Goal: Complete application form: Complete application form

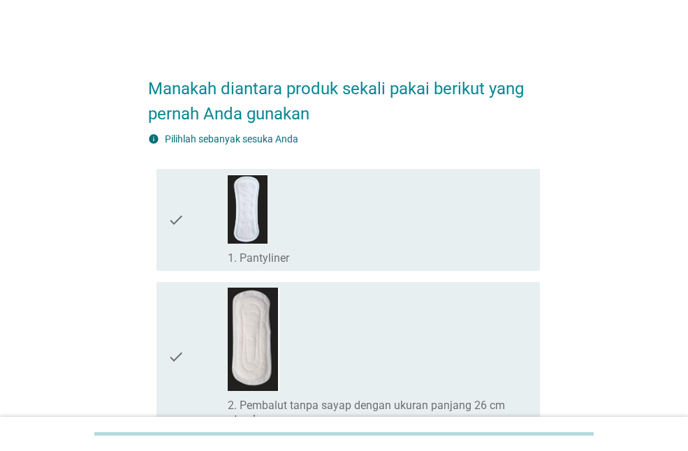
click at [172, 209] on icon "check" at bounding box center [176, 220] width 17 height 91
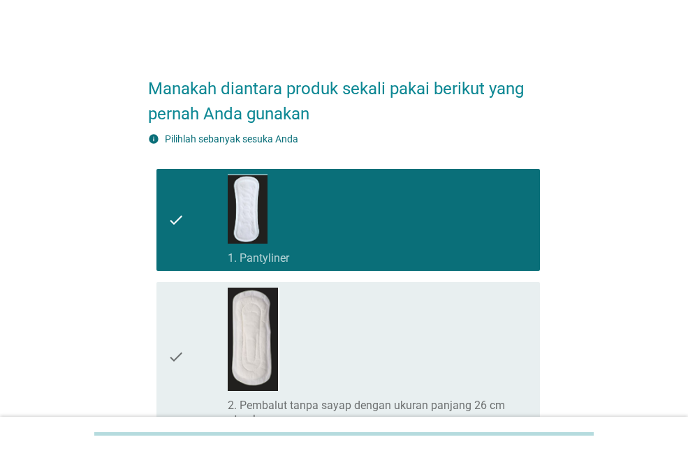
click at [397, 298] on div "check_box_outline_blank 2. Pembalut tanpa sayap dengan ukuran panjang 26 cm ata…" at bounding box center [378, 357] width 301 height 139
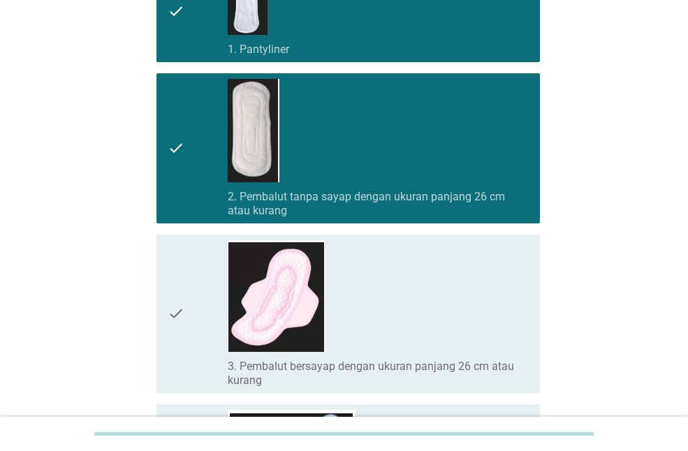
scroll to position [209, 0]
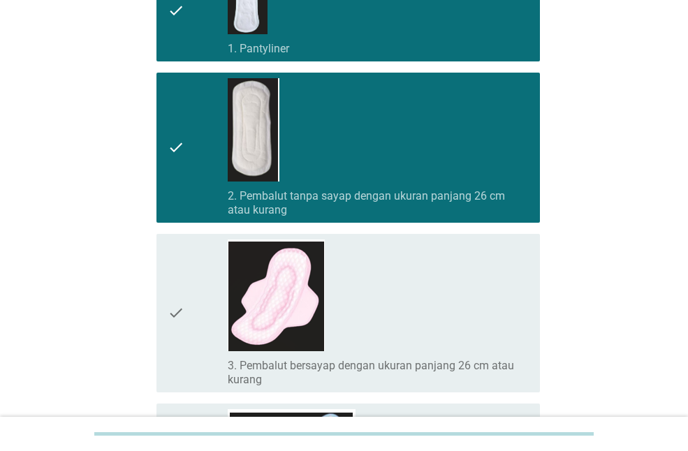
click at [397, 298] on div "check_box_outline_blank 3. Pembalut bersayap dengan ukuran panjang 26 cm atau k…" at bounding box center [378, 313] width 301 height 147
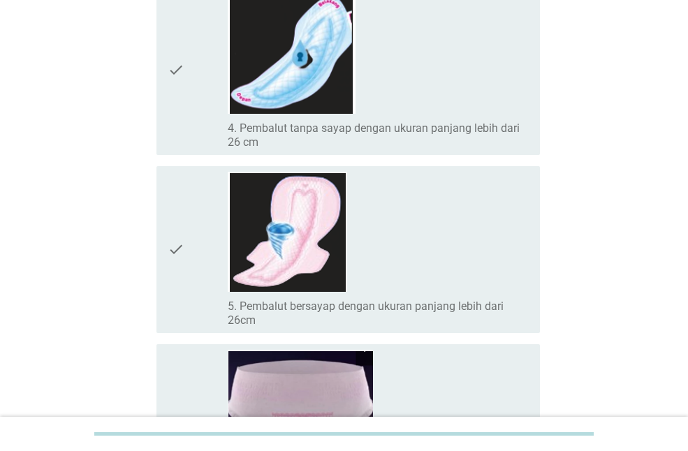
scroll to position [628, 0]
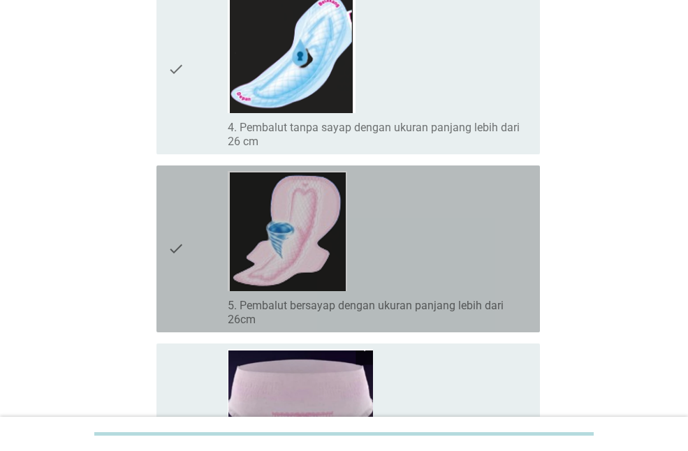
click at [450, 277] on div "check_box_outline_blank 5. Pembalut bersayap dengan ukuran panjang lebih dari 2…" at bounding box center [378, 249] width 301 height 156
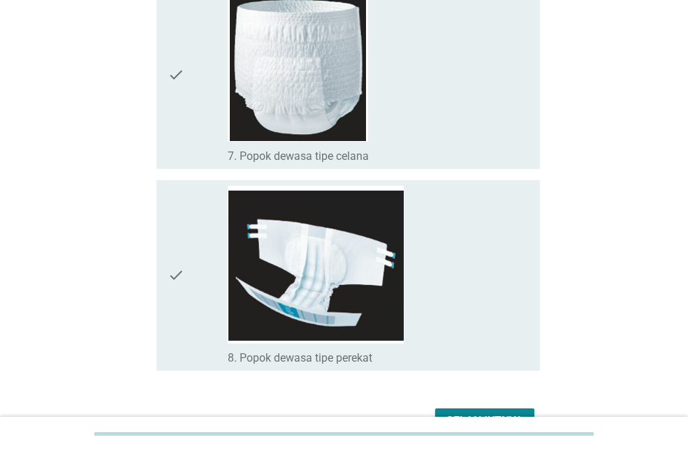
scroll to position [1263, 0]
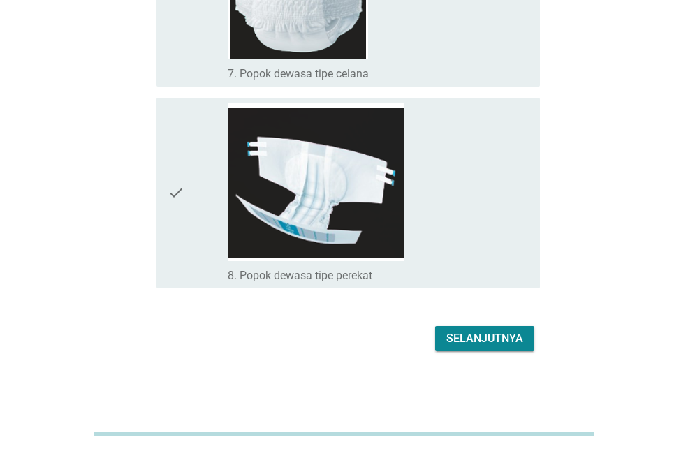
click at [501, 342] on div "Selanjutnya" at bounding box center [484, 338] width 77 height 17
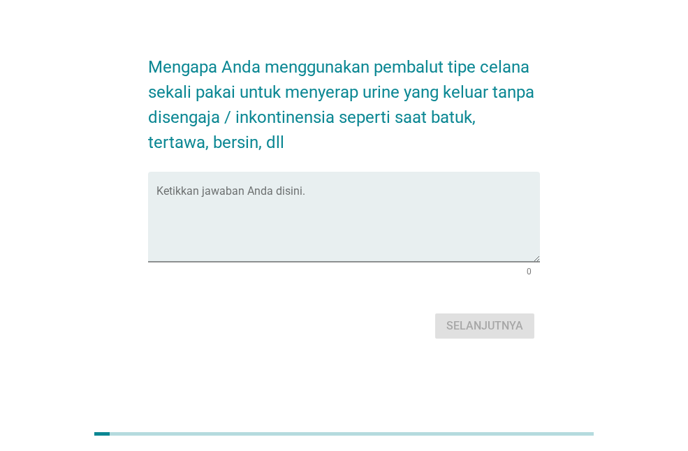
scroll to position [0, 0]
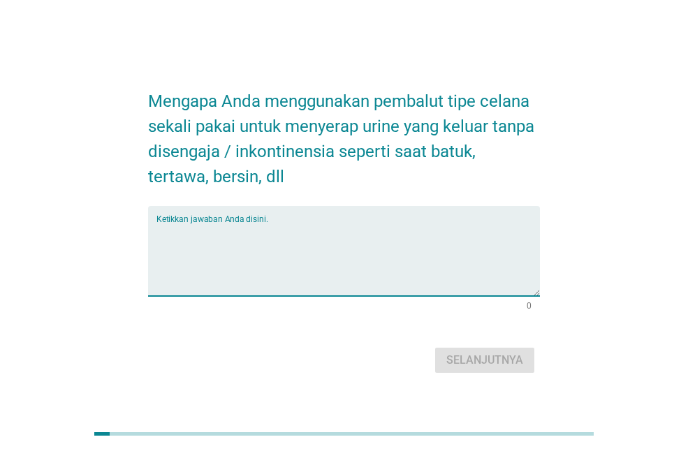
click at [443, 287] on textarea "Ketikkan jawaban Anda disini." at bounding box center [347, 259] width 383 height 73
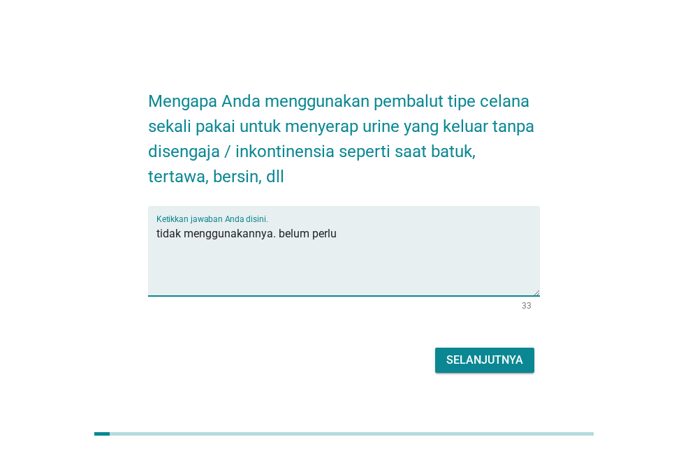
type textarea "tidak menggunakannya. belum perlu"
click at [506, 358] on div "Selanjutnya" at bounding box center [484, 360] width 77 height 17
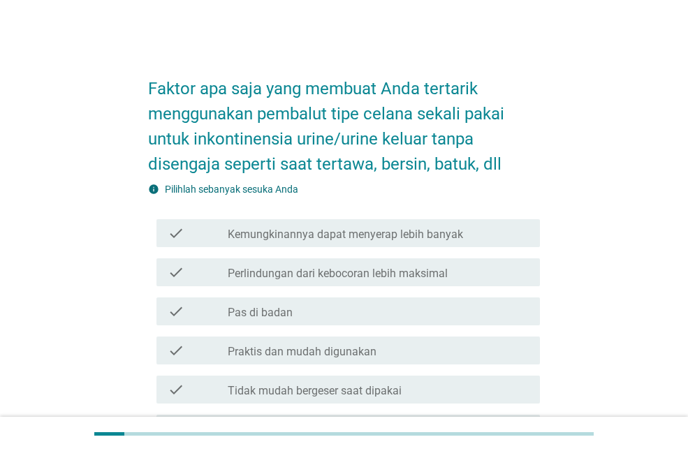
click at [346, 237] on label "Kemungkinannya dapat menyerap lebih banyak" at bounding box center [345, 235] width 235 height 14
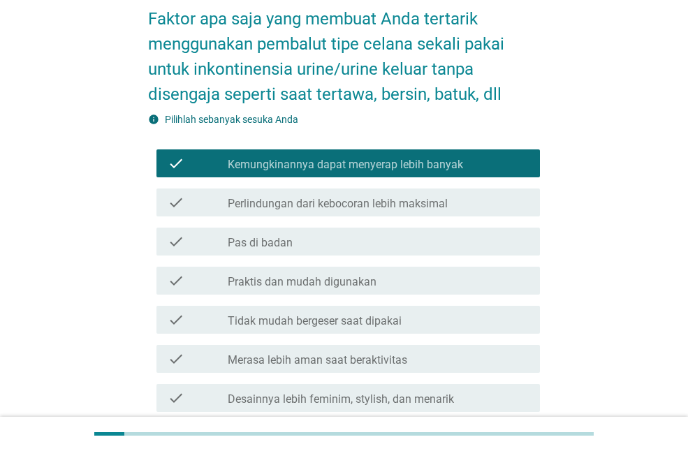
scroll to position [140, 0]
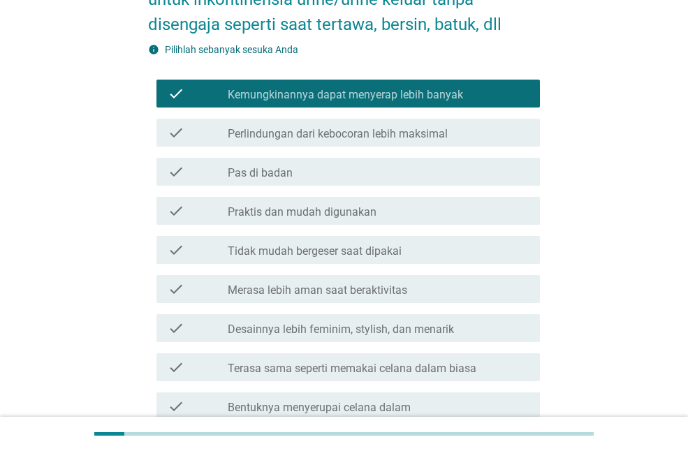
click at [424, 250] on div "check_box_outline_blank Tidak mudah bergeser saat dipakai" at bounding box center [378, 250] width 301 height 17
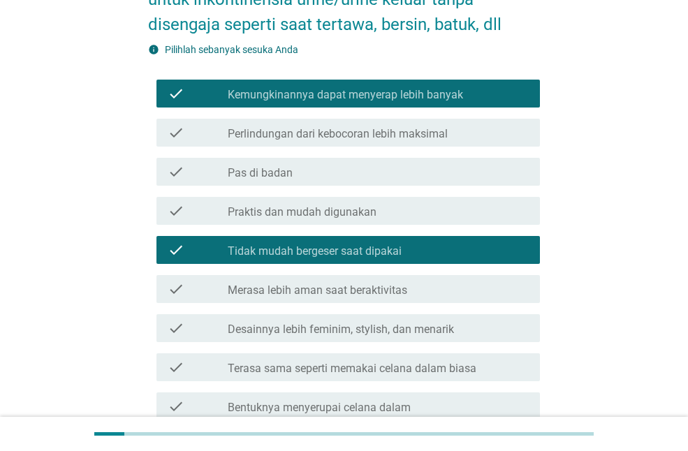
click at [417, 291] on div "check_box_outline_blank Merasa lebih aman saat beraktivitas" at bounding box center [378, 289] width 301 height 17
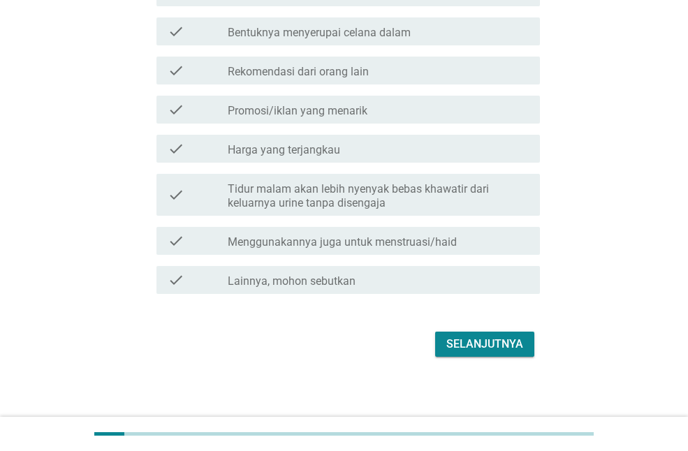
scroll to position [520, 0]
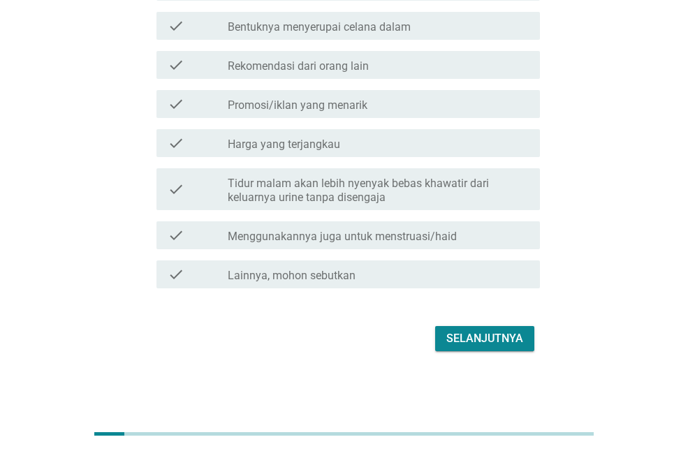
click at [493, 341] on div "Selanjutnya" at bounding box center [484, 338] width 77 height 17
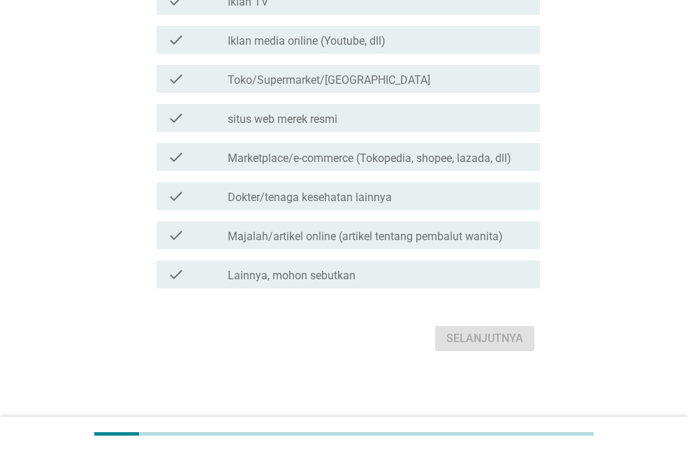
scroll to position [0, 0]
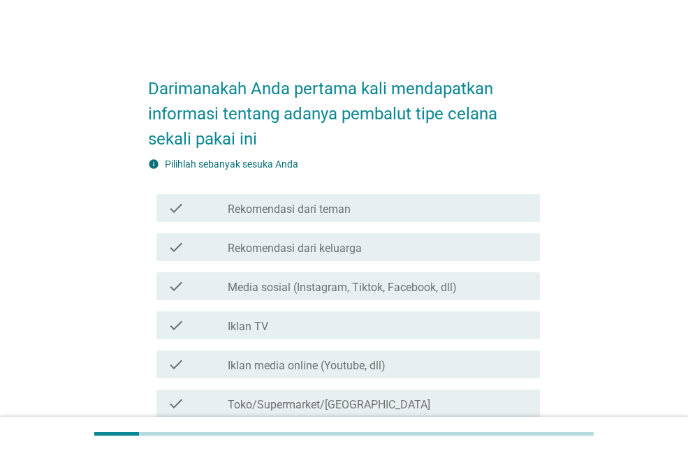
click at [415, 284] on label "Media sosial (Instagram, Tiktok, Facebook, dll)" at bounding box center [342, 288] width 229 height 14
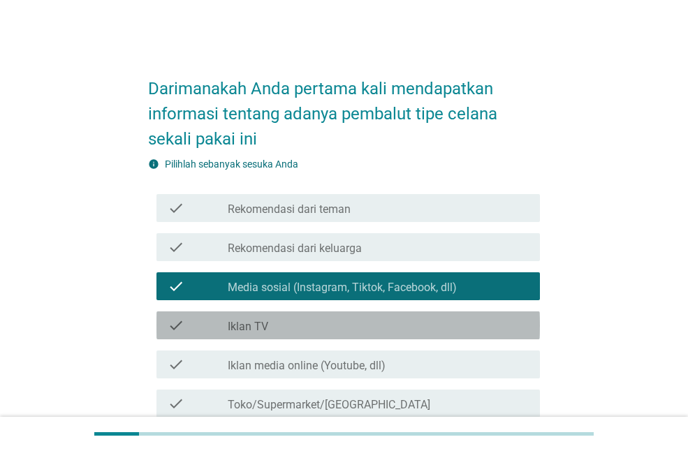
click at [424, 321] on div "check_box_outline_blank Iklan TV" at bounding box center [378, 325] width 301 height 17
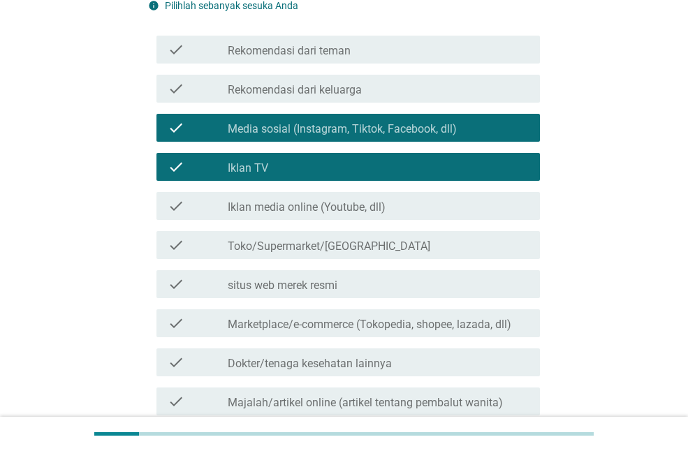
scroll to position [279, 0]
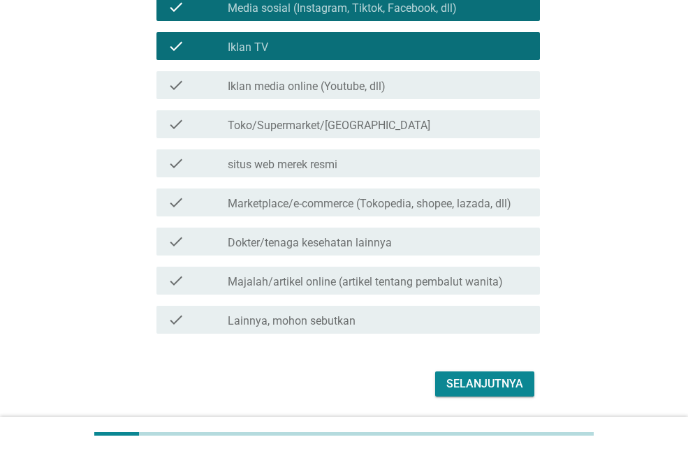
click at [464, 381] on div "Selanjutnya" at bounding box center [484, 384] width 77 height 17
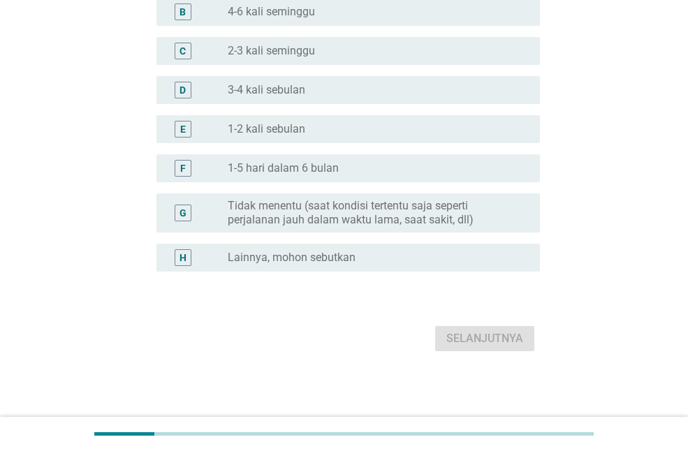
scroll to position [0, 0]
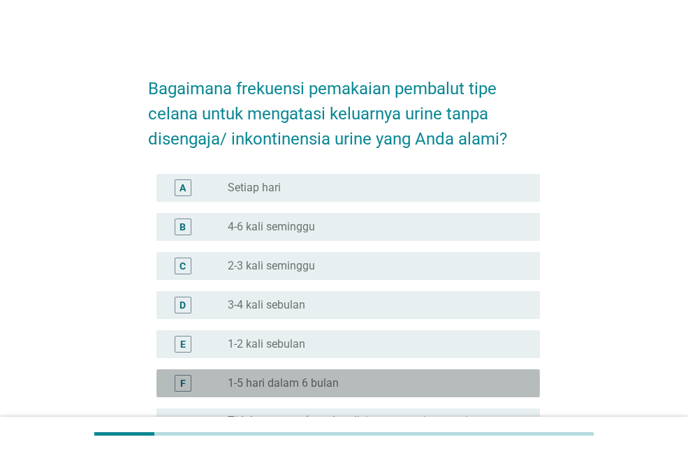
click at [402, 388] on div "radio_button_unchecked 1-5 hari dalam 6 bulan" at bounding box center [373, 383] width 290 height 14
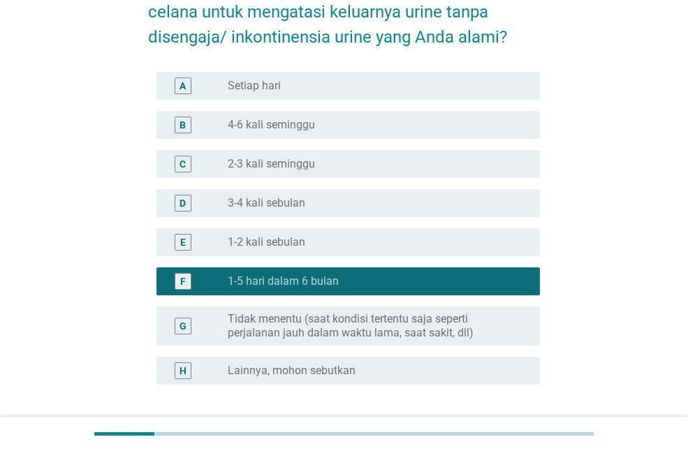
scroll to position [209, 0]
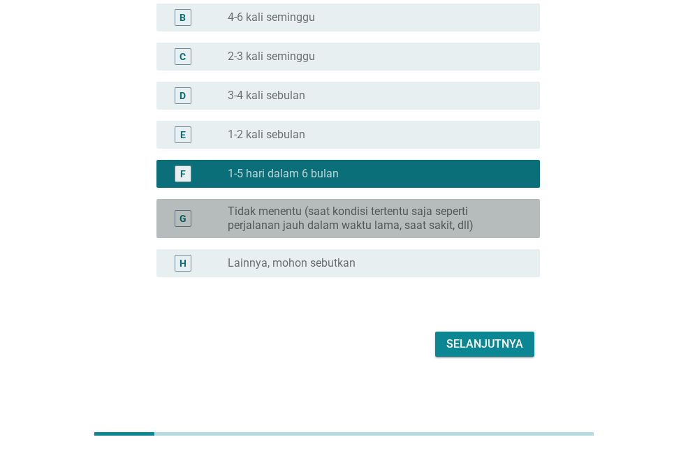
click at [355, 223] on label "Tidak menentu (saat kondisi tertentu saja seperti perjalanan jauh dalam waktu l…" at bounding box center [373, 219] width 290 height 28
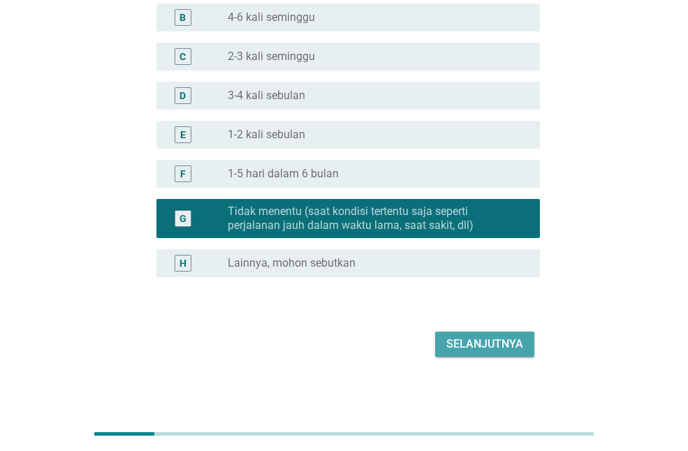
click at [472, 342] on div "Selanjutnya" at bounding box center [484, 344] width 77 height 17
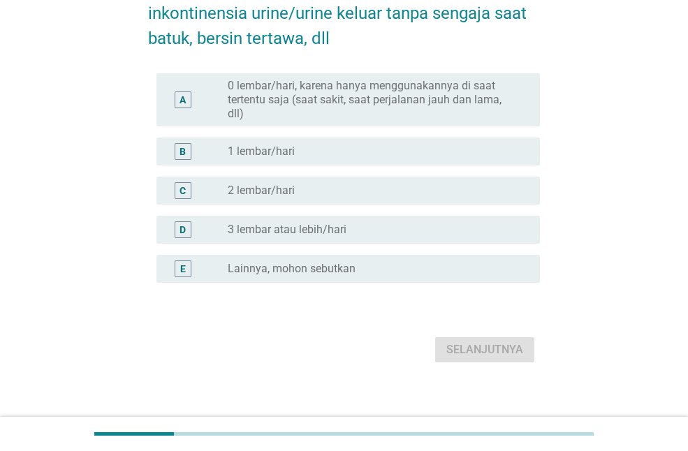
scroll to position [137, 0]
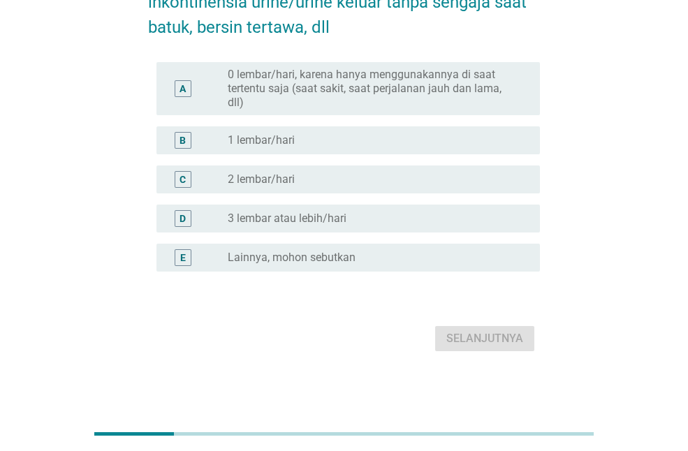
click at [360, 95] on label "0 lembar/hari, karena hanya menggunakannya di saat tertentu saja (saat sakit, s…" at bounding box center [373, 89] width 290 height 42
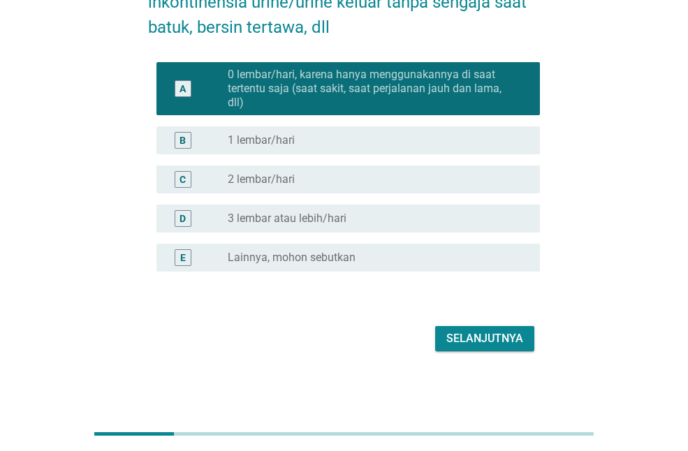
click at [499, 344] on div "Selanjutnya" at bounding box center [484, 338] width 77 height 17
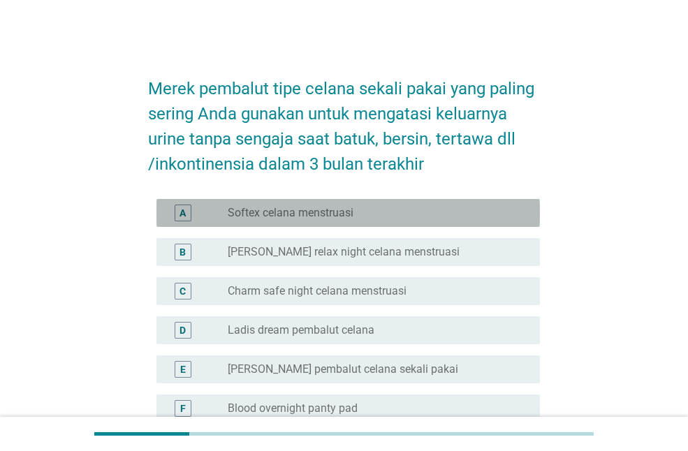
click at [239, 209] on label "Softex celana menstruasi" at bounding box center [291, 213] width 126 height 14
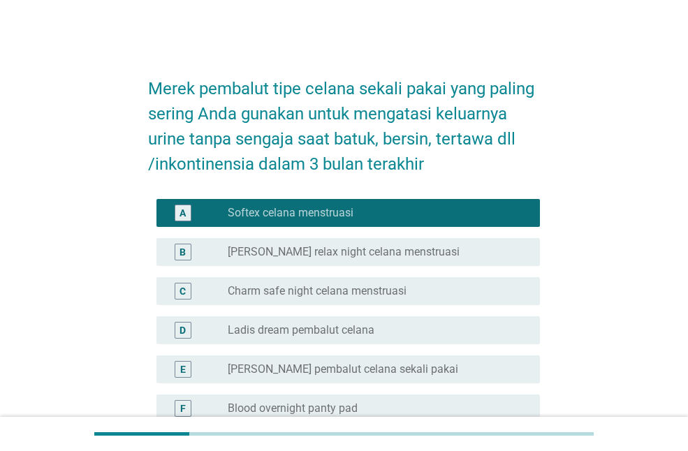
scroll to position [229, 0]
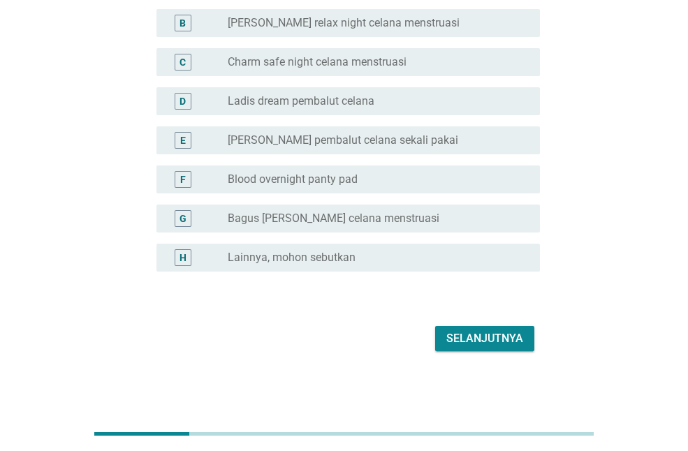
click at [508, 344] on div "Selanjutnya" at bounding box center [484, 338] width 77 height 17
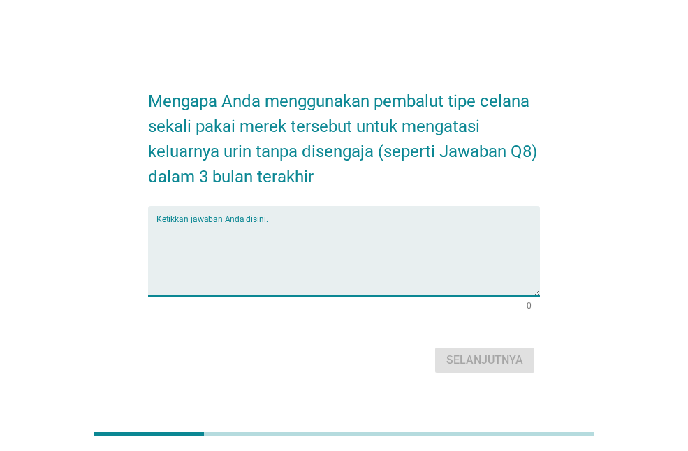
drag, startPoint x: 352, startPoint y: 286, endPoint x: 698, endPoint y: 94, distance: 395.4
click at [353, 286] on textarea "Ketikkan jawaban Anda disini." at bounding box center [347, 259] width 383 height 73
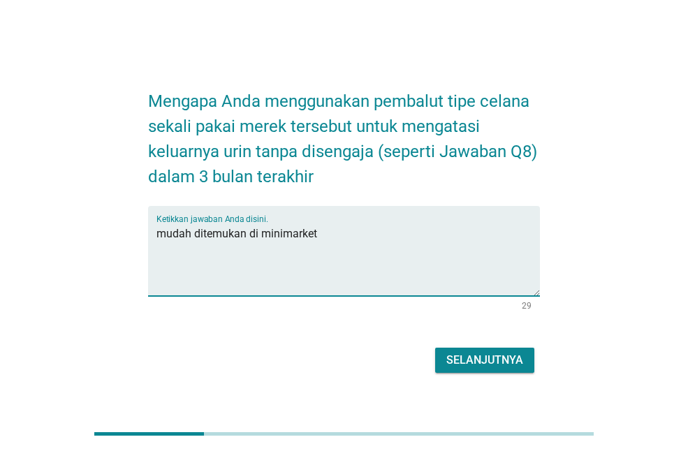
type textarea "mudah ditemukan di minimarket"
click at [503, 353] on div "Selanjutnya" at bounding box center [484, 360] width 77 height 17
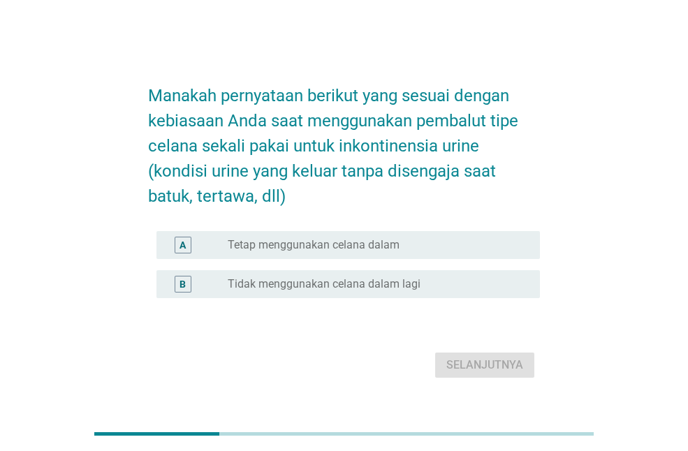
click at [328, 244] on label "Tetap menggunakan celana dalam" at bounding box center [314, 245] width 172 height 14
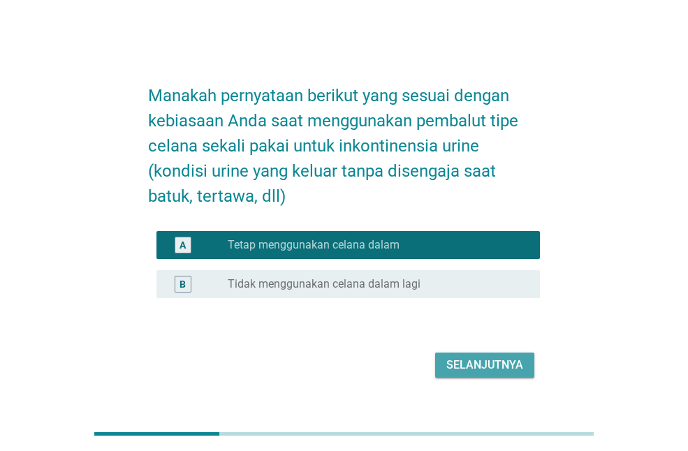
click at [477, 366] on div "Selanjutnya" at bounding box center [484, 365] width 77 height 17
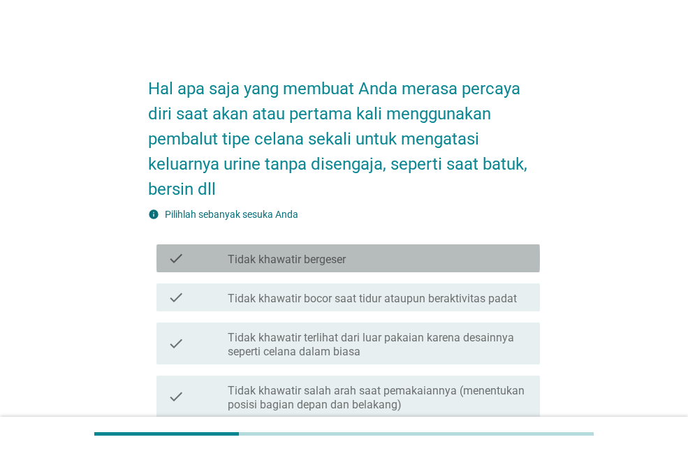
click at [263, 258] on label "Tidak khawatir bergeser" at bounding box center [287, 260] width 118 height 14
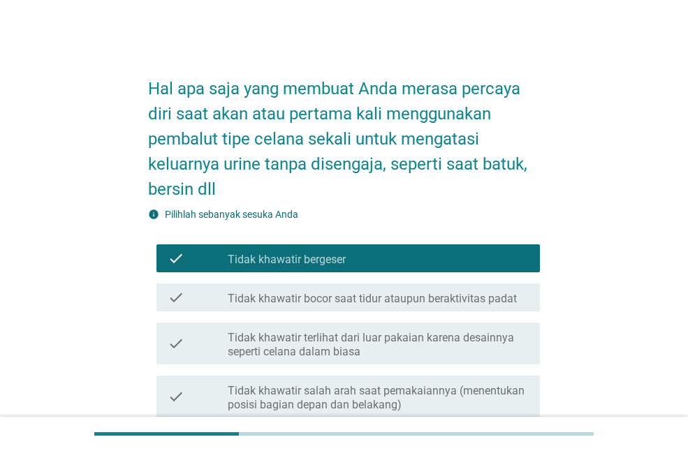
click at [326, 344] on label "Tidak khawatir terlihat dari luar pakaian karena desainnya seperti celana dalam…" at bounding box center [378, 345] width 301 height 28
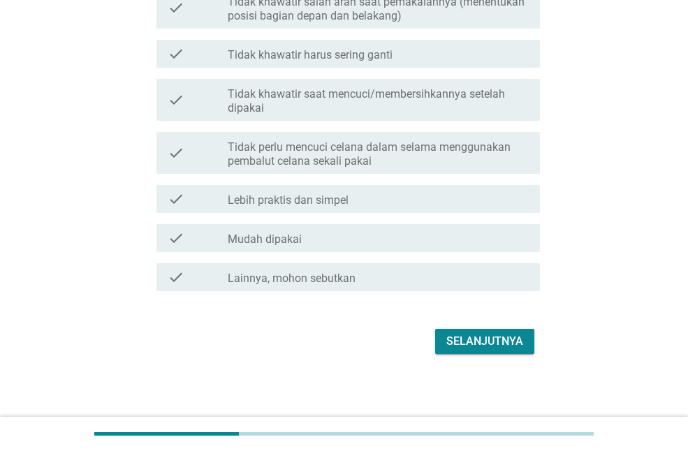
scroll to position [392, 0]
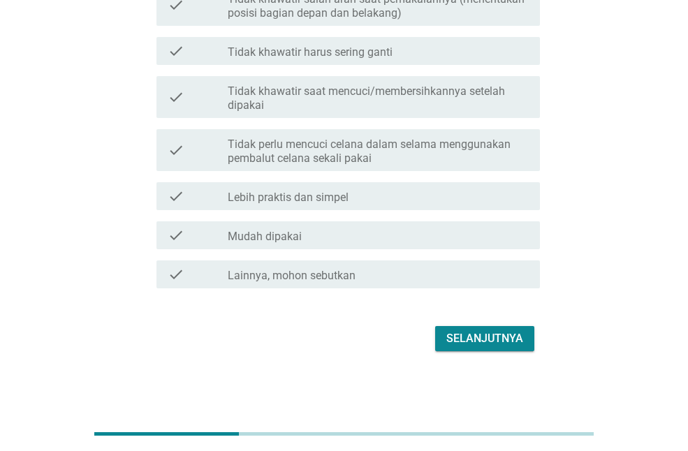
click at [517, 334] on div "Selanjutnya" at bounding box center [484, 338] width 77 height 17
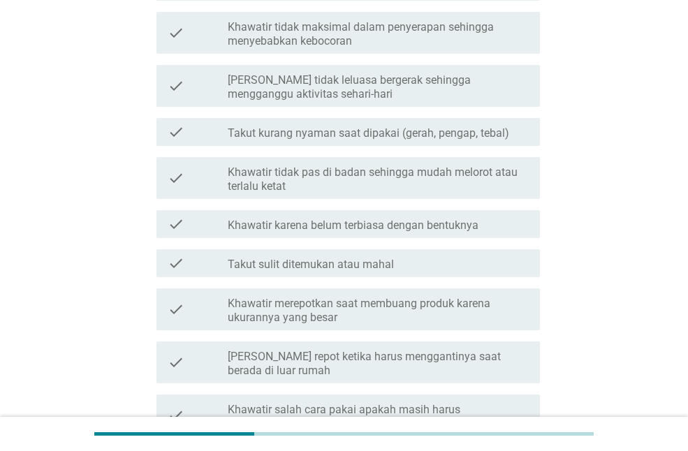
scroll to position [0, 0]
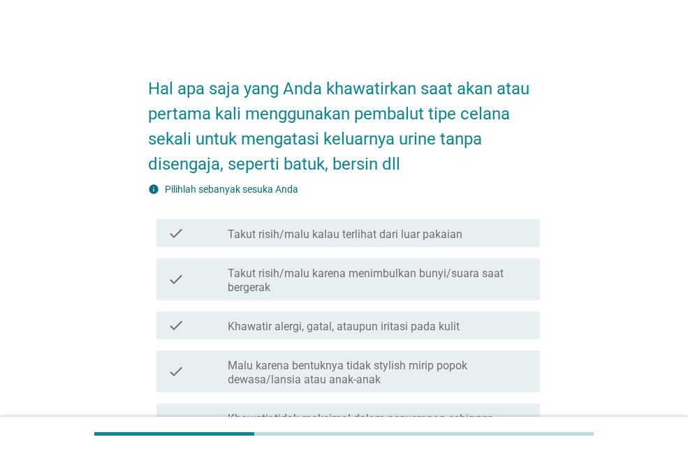
click at [325, 318] on div "check_box_outline_blank Khawatir alergi, gatal, ataupun iritasi pada kulit" at bounding box center [378, 325] width 301 height 17
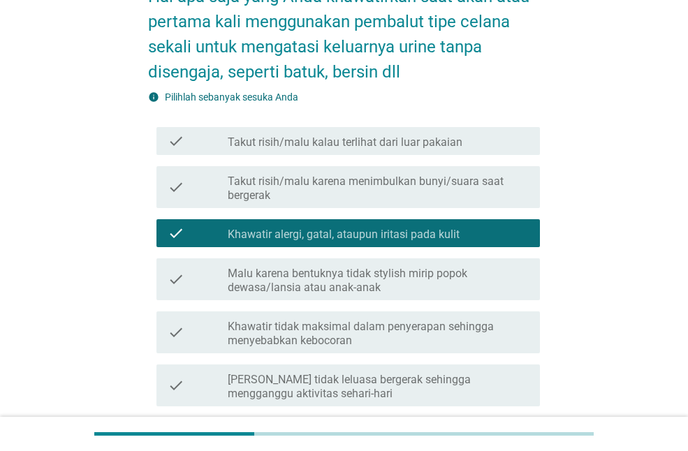
scroll to position [209, 0]
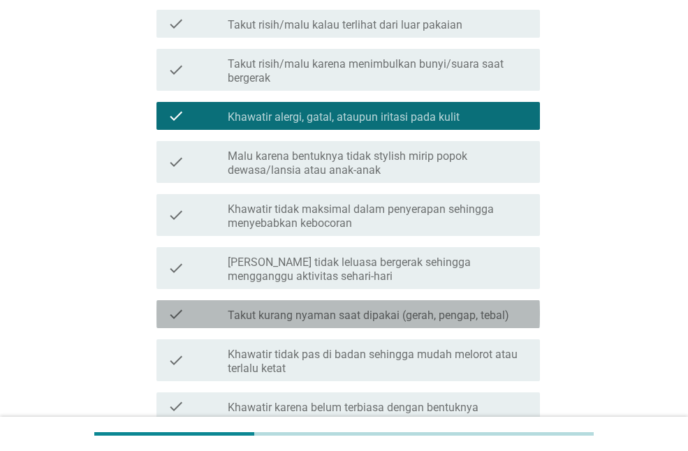
click at [325, 319] on label "Takut kurang nyaman saat dipakai (gerah, pengap, tebal)" at bounding box center [368, 316] width 281 height 14
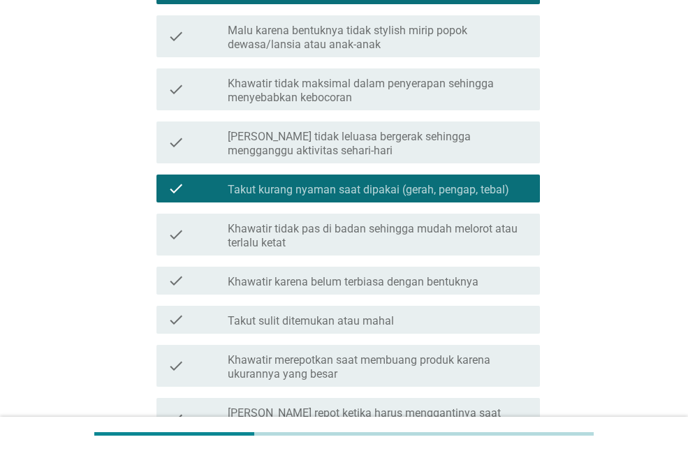
scroll to position [489, 0]
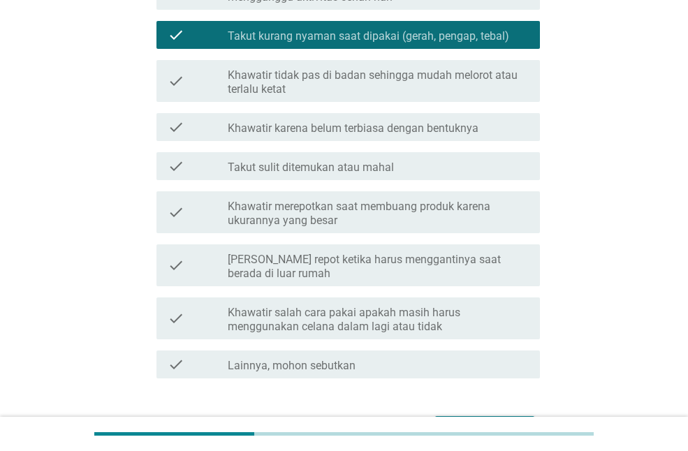
click at [312, 267] on label "[PERSON_NAME] repot ketika harus menggantinya saat berada di luar rumah" at bounding box center [378, 267] width 301 height 28
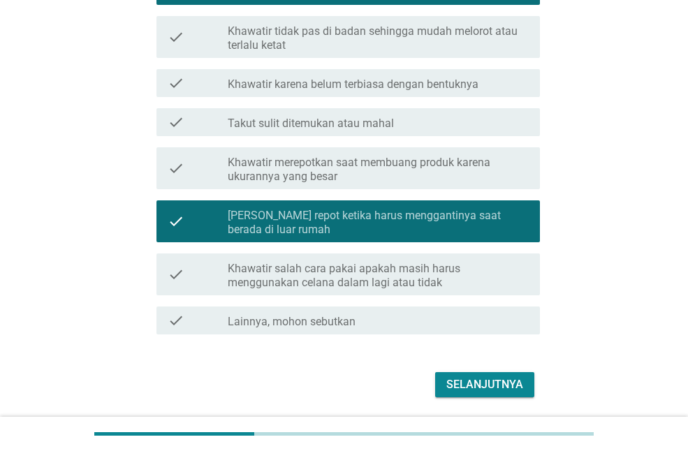
scroll to position [579, 0]
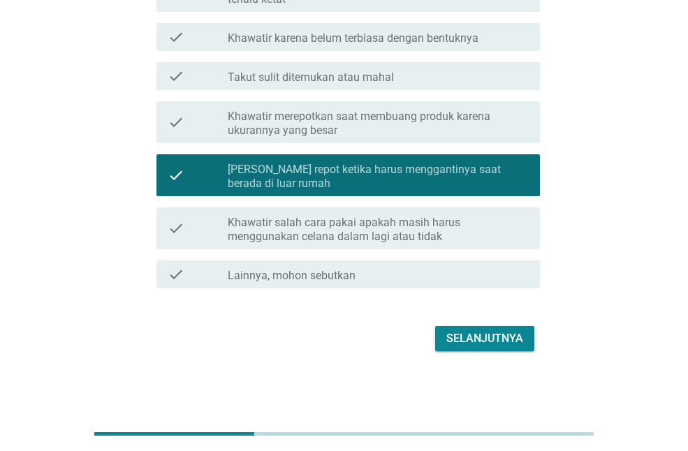
click at [511, 337] on div "Selanjutnya" at bounding box center [484, 338] width 77 height 17
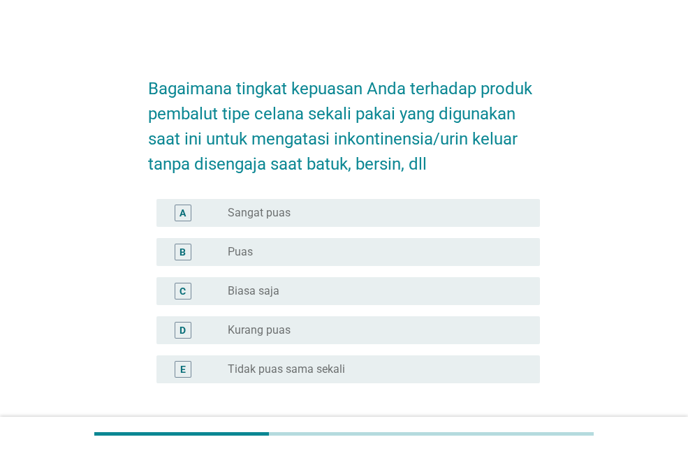
click at [353, 281] on div "C radio_button_unchecked Biasa saja" at bounding box center [347, 291] width 383 height 28
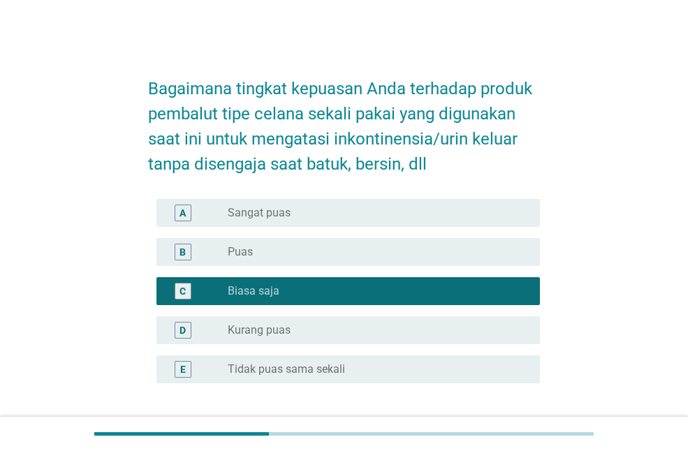
scroll to position [112, 0]
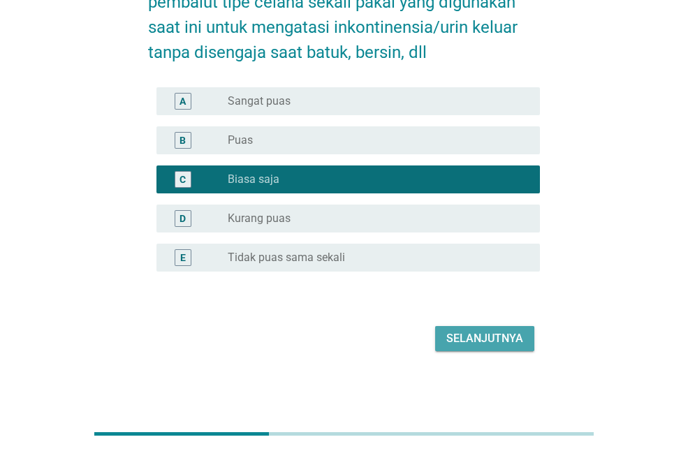
click at [478, 344] on div "Selanjutnya" at bounding box center [484, 338] width 77 height 17
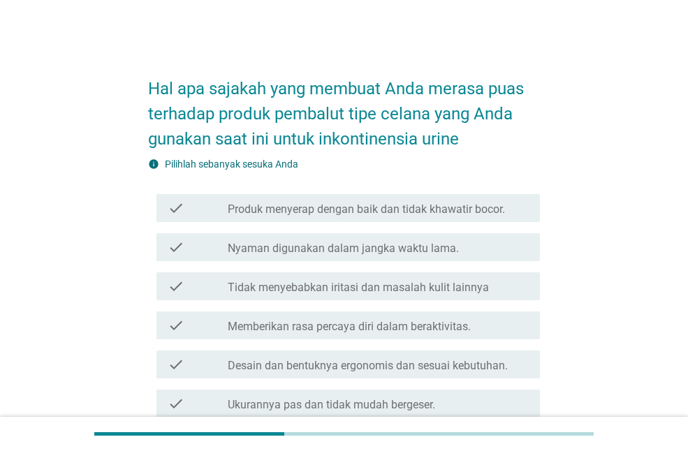
click at [406, 209] on label "Produk menyerap dengan baik dan tidak khawatir bocor." at bounding box center [366, 210] width 277 height 14
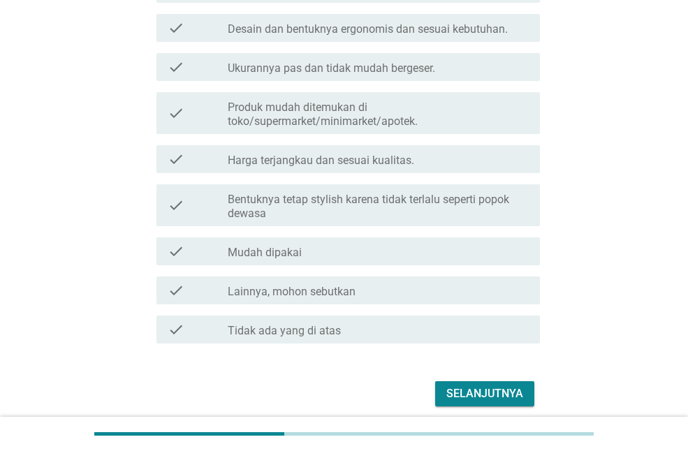
scroll to position [392, 0]
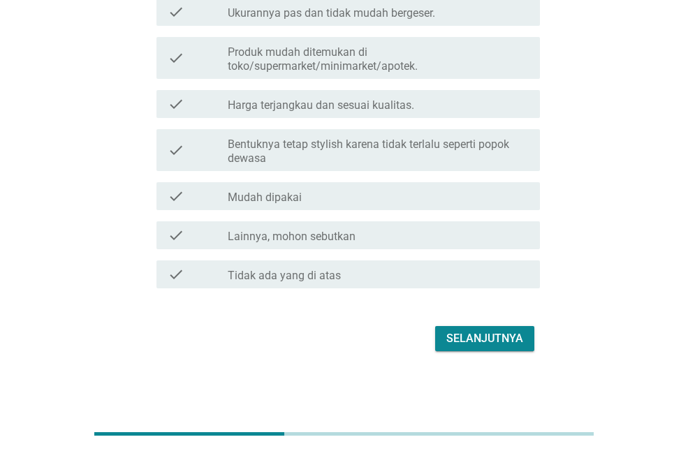
click at [457, 334] on div "Selanjutnya" at bounding box center [484, 338] width 77 height 17
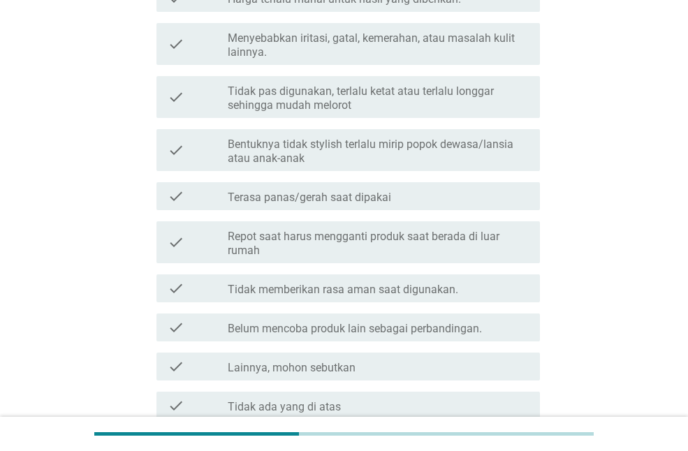
scroll to position [0, 0]
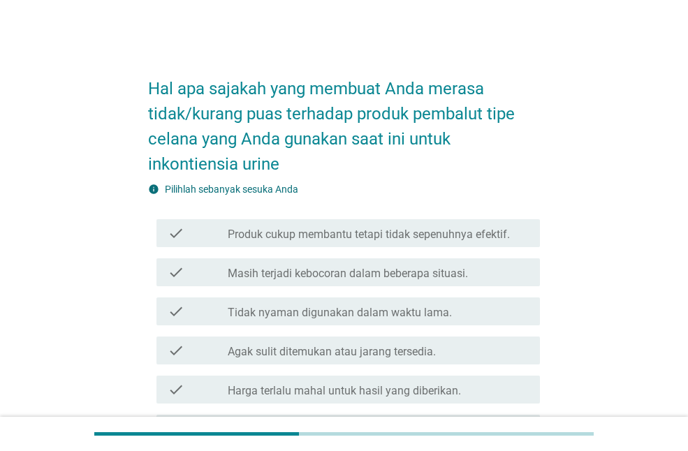
click at [430, 311] on label "Tidak nyaman digunakan dalam waktu lama." at bounding box center [340, 313] width 224 height 14
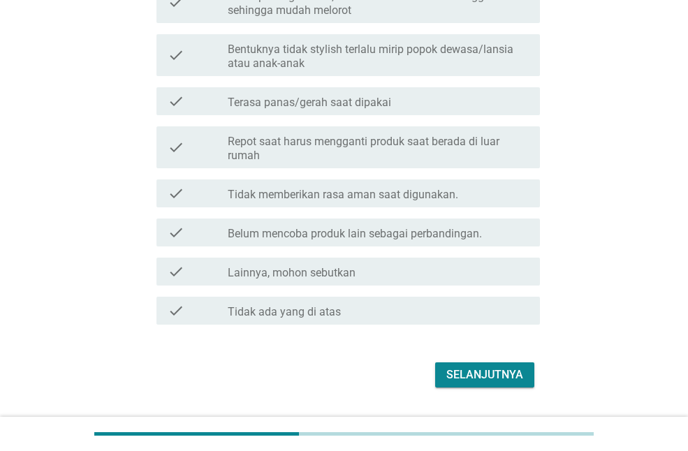
scroll to position [523, 0]
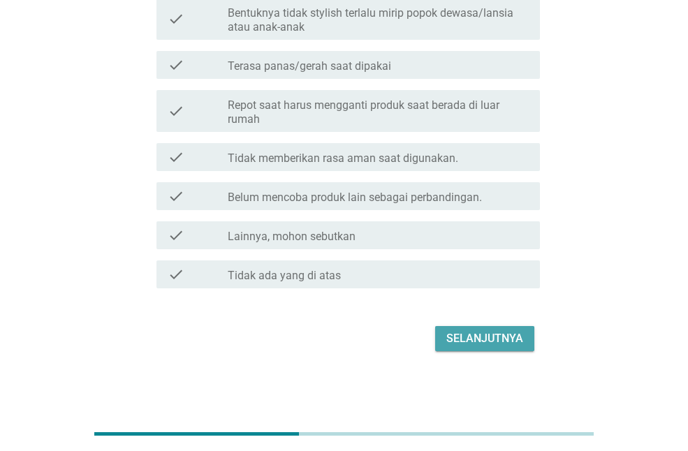
click at [454, 338] on div "Selanjutnya" at bounding box center [484, 338] width 77 height 17
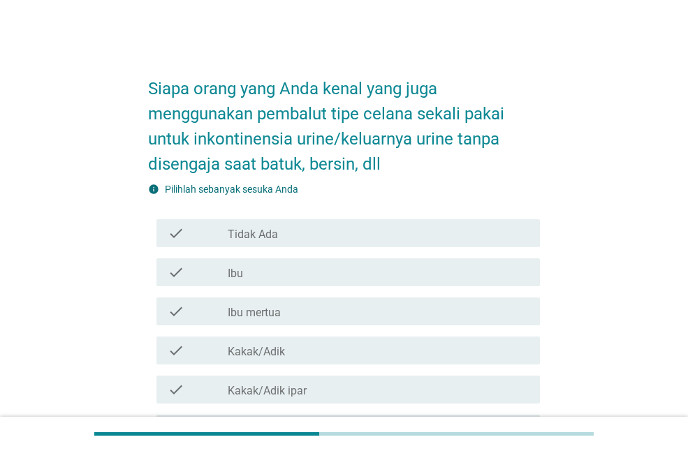
click at [319, 267] on div "check_box_outline_blank Ibu" at bounding box center [378, 272] width 301 height 17
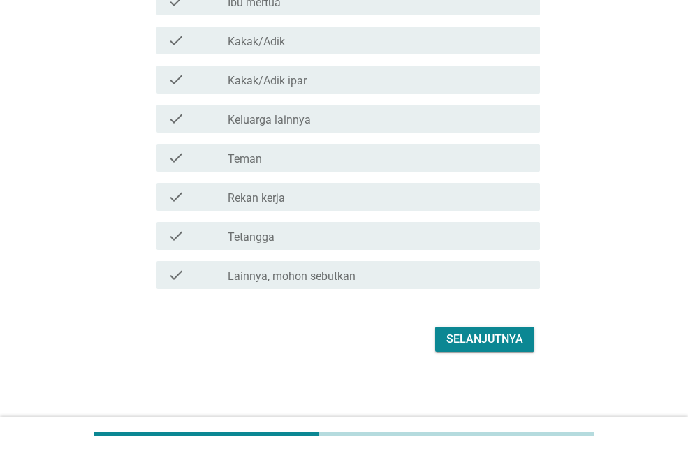
scroll to position [311, 0]
click at [289, 155] on div "check_box_outline_blank Teman" at bounding box center [378, 157] width 301 height 17
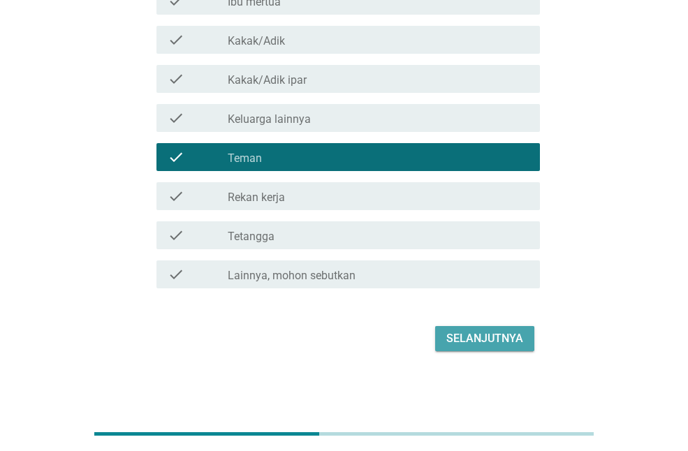
click at [480, 346] on div "Selanjutnya" at bounding box center [484, 338] width 77 height 17
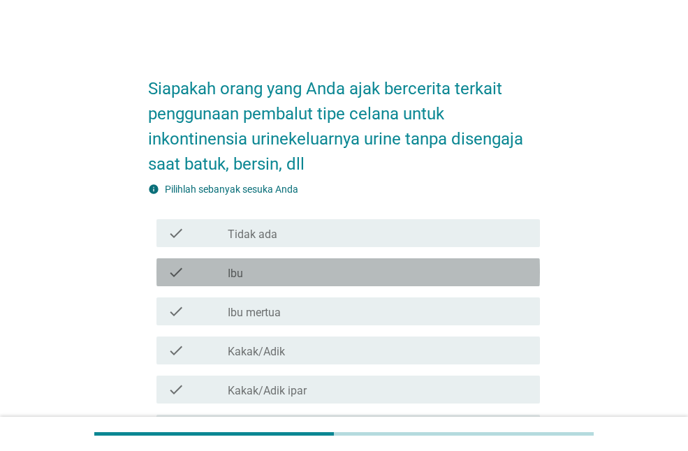
click at [364, 262] on div "check check_box_outline_blank Ibu" at bounding box center [347, 272] width 383 height 28
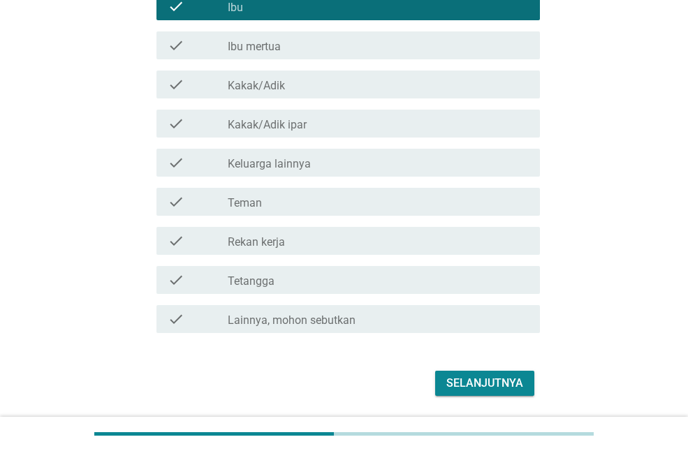
scroll to position [311, 0]
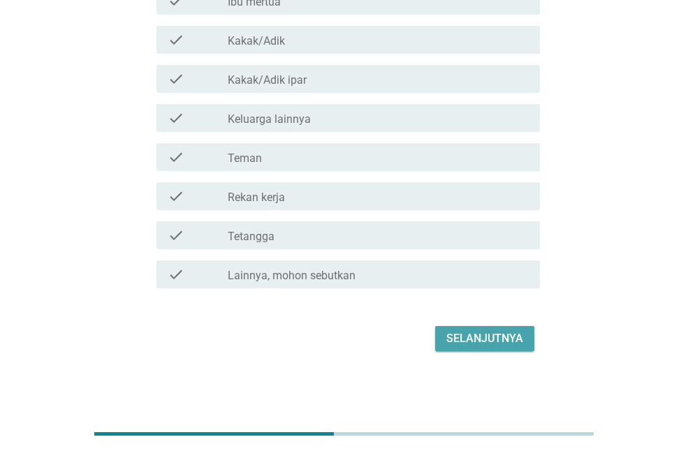
click at [503, 335] on div "Selanjutnya" at bounding box center [484, 338] width 77 height 17
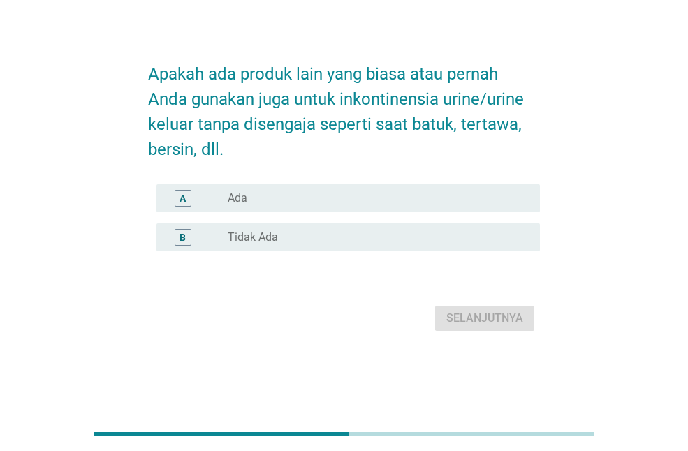
scroll to position [0, 0]
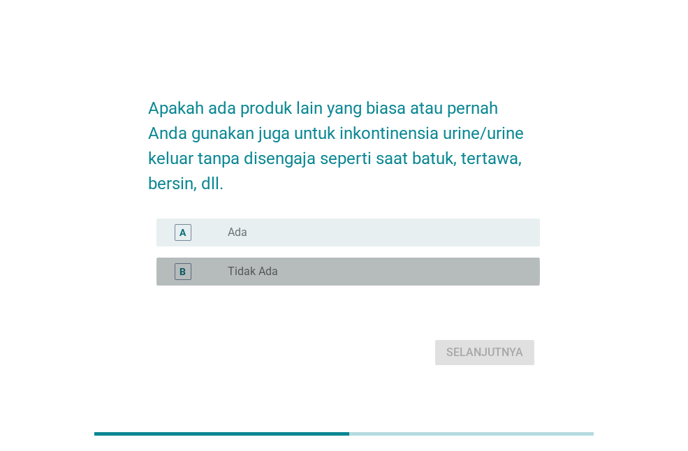
click at [355, 270] on div "radio_button_unchecked Tidak Ada" at bounding box center [373, 272] width 290 height 14
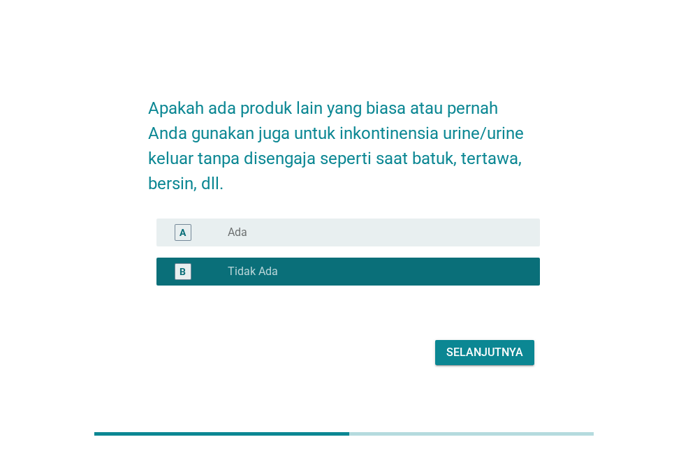
click at [466, 358] on div "Selanjutnya" at bounding box center [484, 352] width 77 height 17
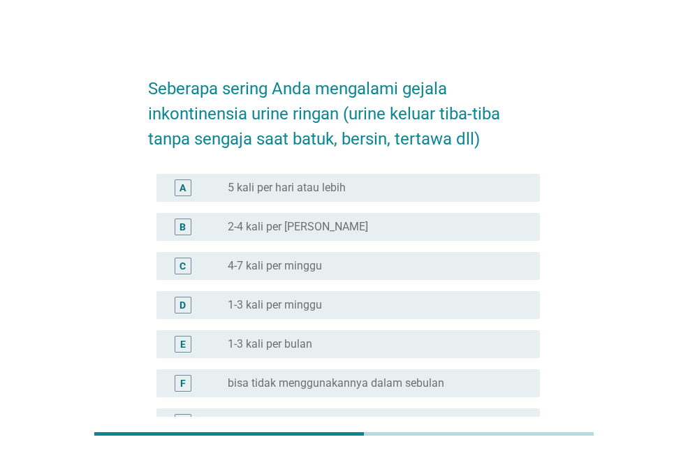
scroll to position [140, 0]
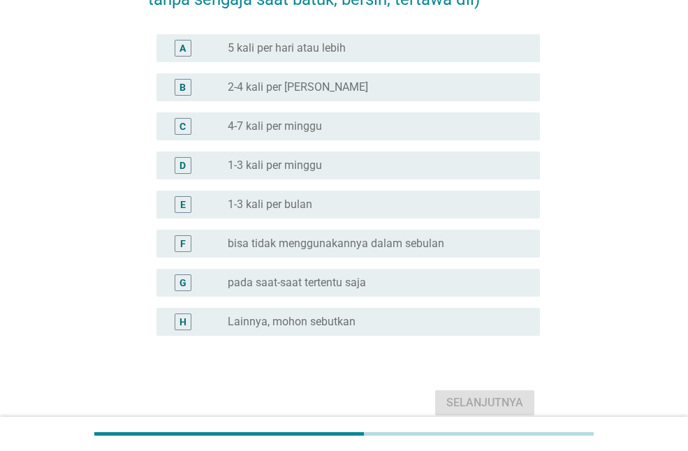
click at [332, 282] on label "pada saat-saat tertentu saja" at bounding box center [297, 283] width 138 height 14
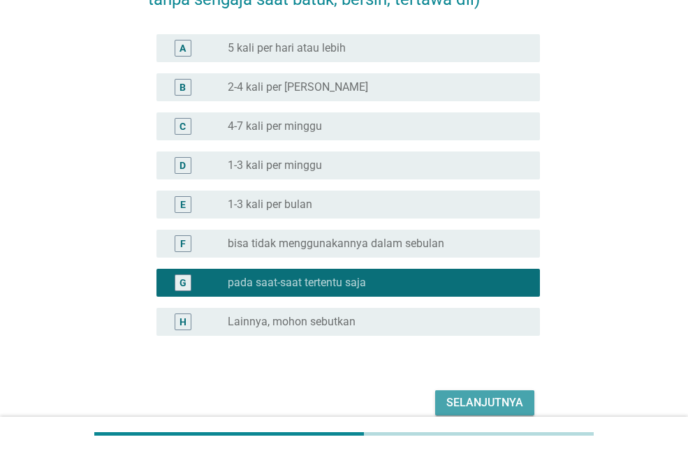
click at [466, 399] on div "Selanjutnya" at bounding box center [484, 403] width 77 height 17
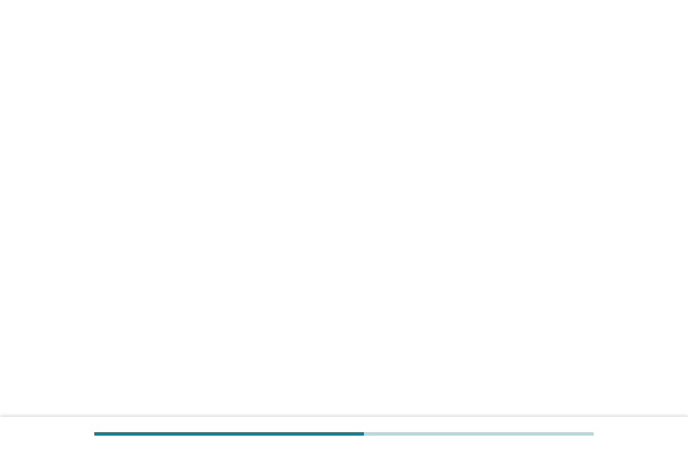
scroll to position [0, 0]
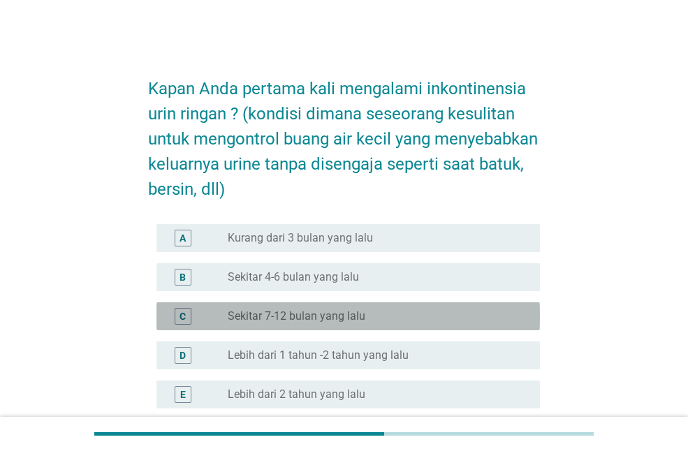
click at [384, 310] on div "radio_button_unchecked Sekitar 7-12 bulan yang lalu" at bounding box center [373, 316] width 290 height 14
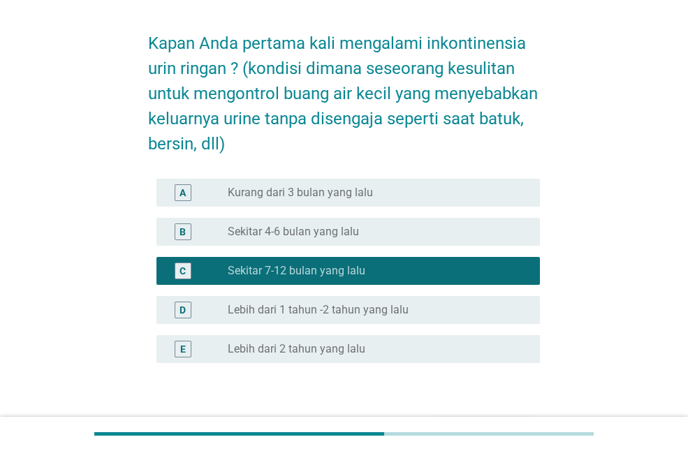
scroll to position [70, 0]
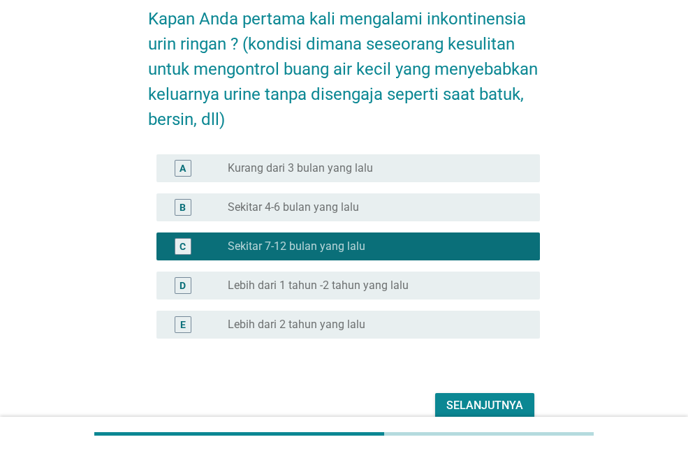
click at [493, 397] on div "Selanjutnya" at bounding box center [484, 405] width 77 height 17
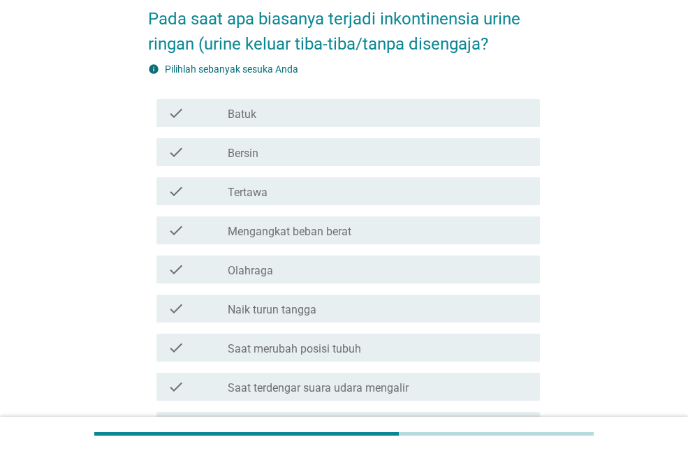
click at [274, 117] on div "check_box_outline_blank Batuk" at bounding box center [378, 113] width 301 height 17
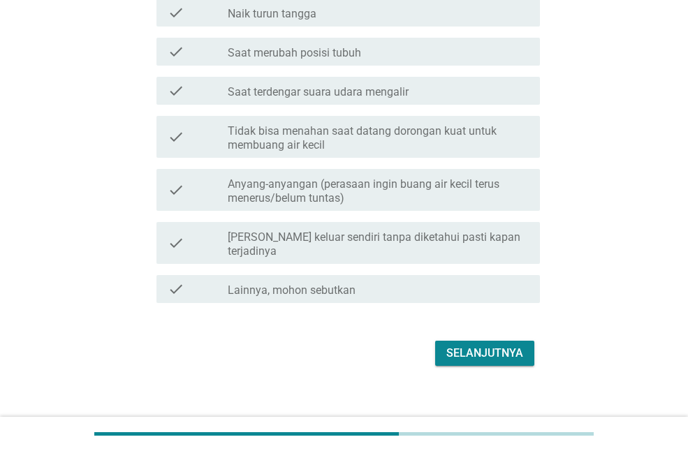
scroll to position [367, 0]
click at [472, 350] on button "Selanjutnya" at bounding box center [484, 352] width 99 height 25
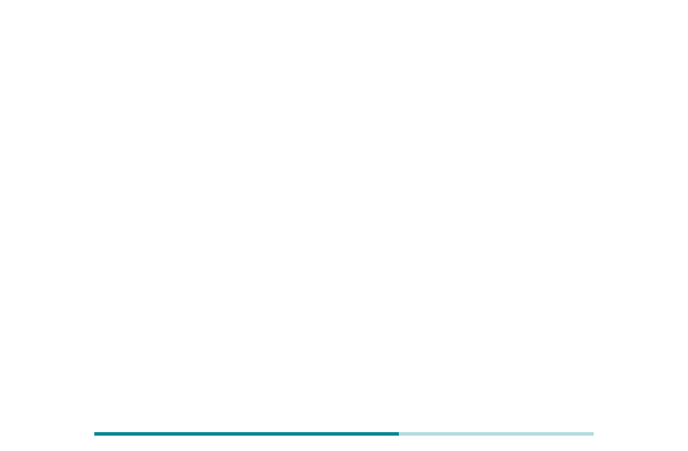
scroll to position [0, 0]
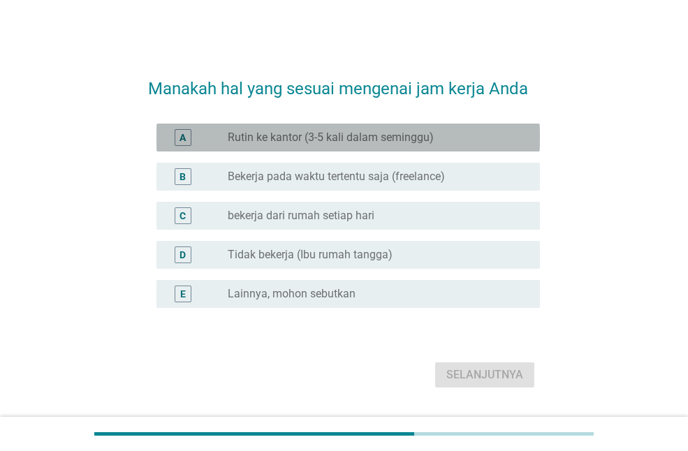
click at [413, 137] on label "Rutin ke kantor (3-5 kali dalam seminggu)" at bounding box center [331, 138] width 206 height 14
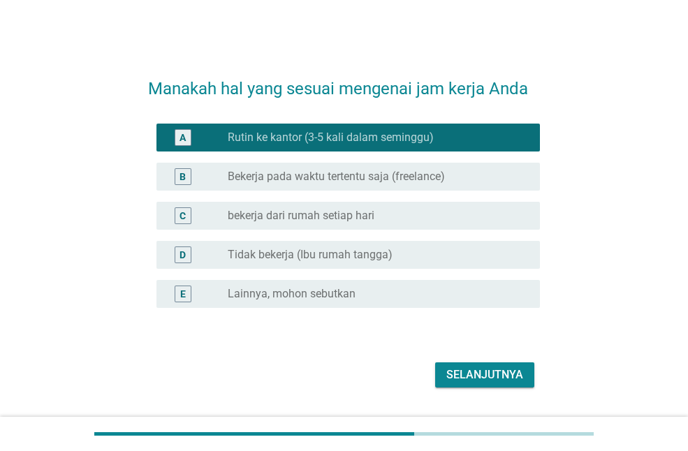
click at [481, 380] on div "Selanjutnya" at bounding box center [484, 375] width 77 height 17
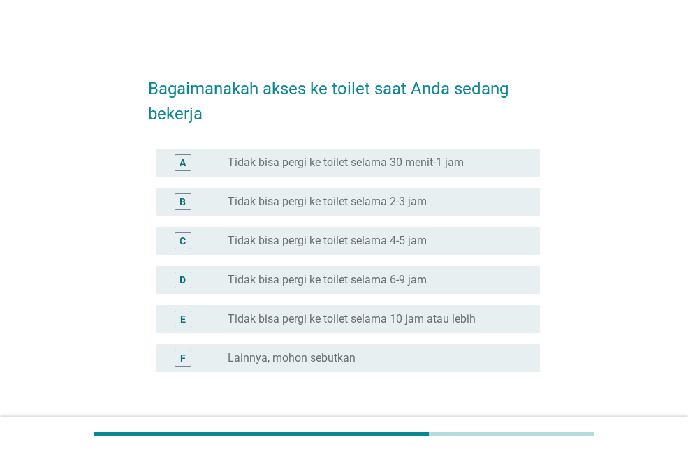
click at [383, 166] on label "Tidak bisa pergi ke toilet selama 30 menit-1 jam" at bounding box center [346, 163] width 236 height 14
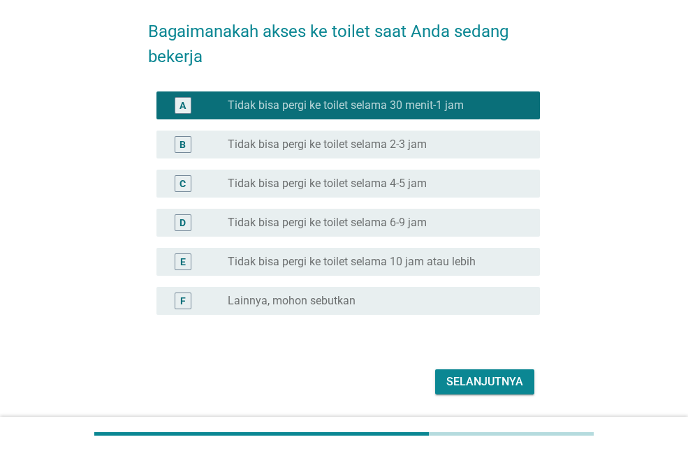
scroll to position [101, 0]
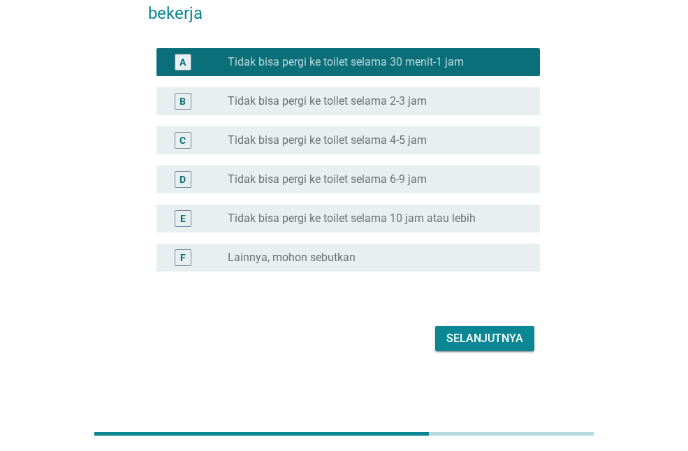
click at [522, 337] on button "Selanjutnya" at bounding box center [484, 338] width 99 height 25
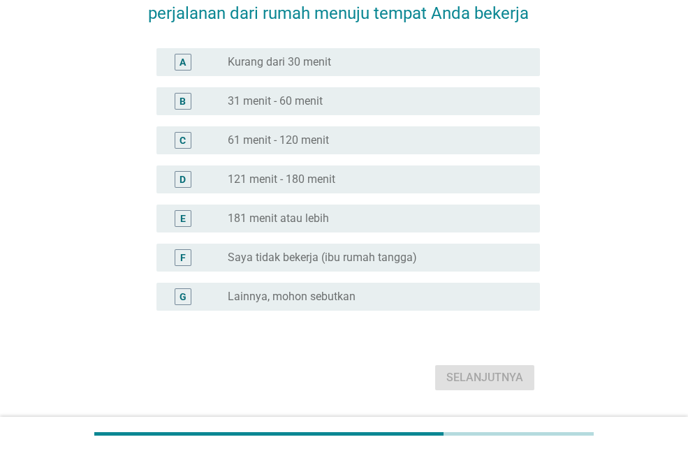
scroll to position [0, 0]
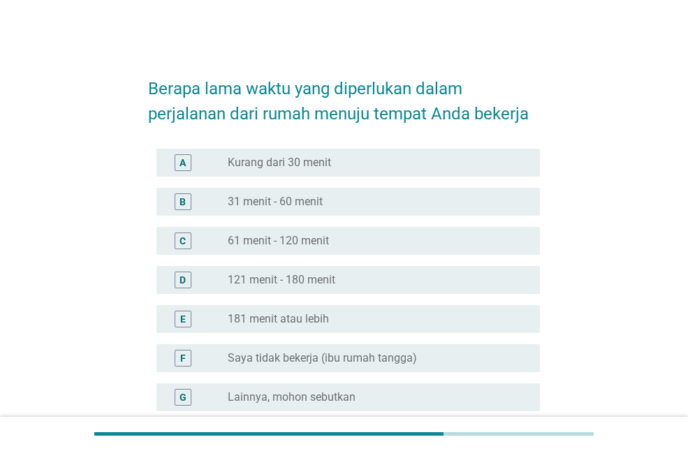
click at [334, 156] on div "radio_button_unchecked Kurang dari 30 menit" at bounding box center [373, 163] width 290 height 14
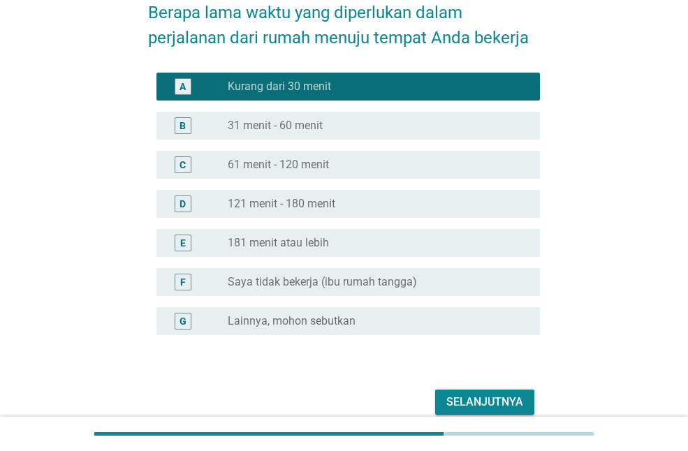
scroll to position [140, 0]
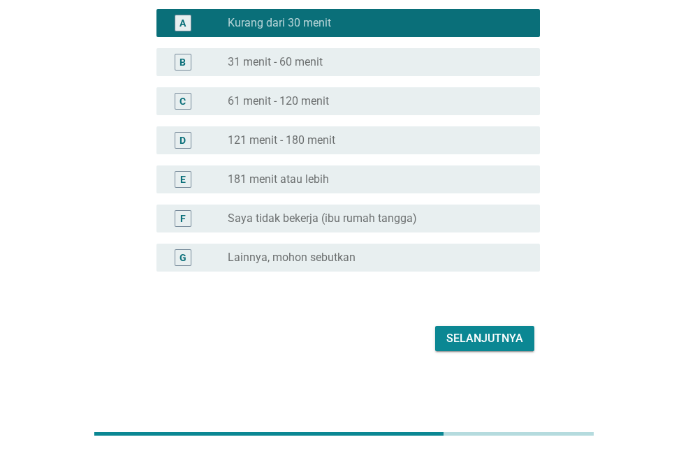
click at [469, 343] on div "Selanjutnya" at bounding box center [484, 338] width 77 height 17
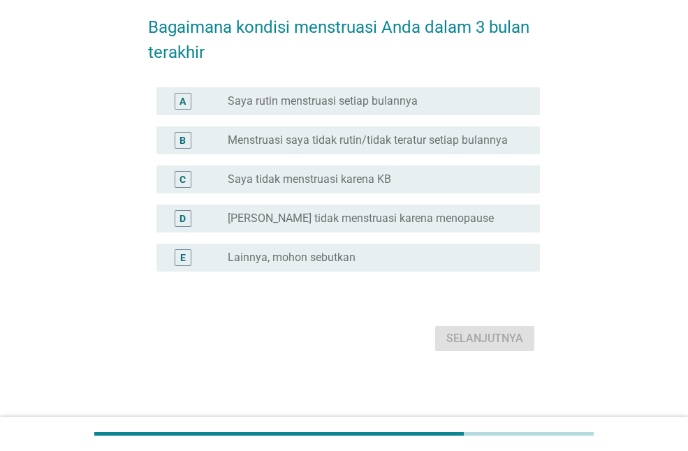
scroll to position [0, 0]
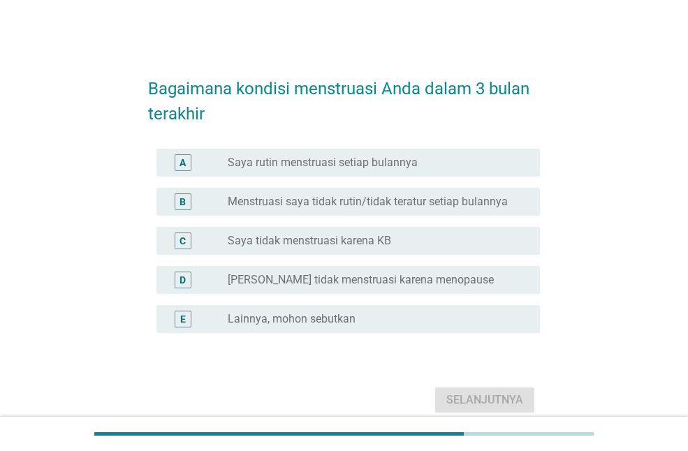
click at [321, 323] on label "Lainnya, mohon sebutkan" at bounding box center [292, 319] width 128 height 14
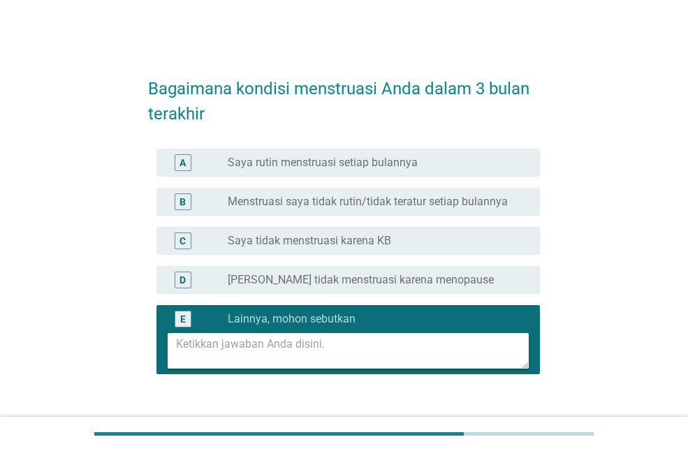
click at [332, 348] on textarea at bounding box center [352, 351] width 353 height 36
click at [395, 196] on label "Menstruasi saya tidak rutin/tidak teratur setiap bulannya" at bounding box center [368, 202] width 280 height 14
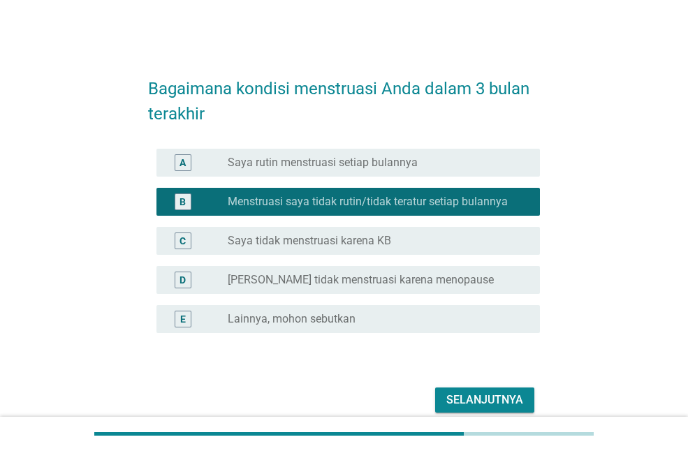
click at [496, 399] on div "Selanjutnya" at bounding box center [484, 400] width 77 height 17
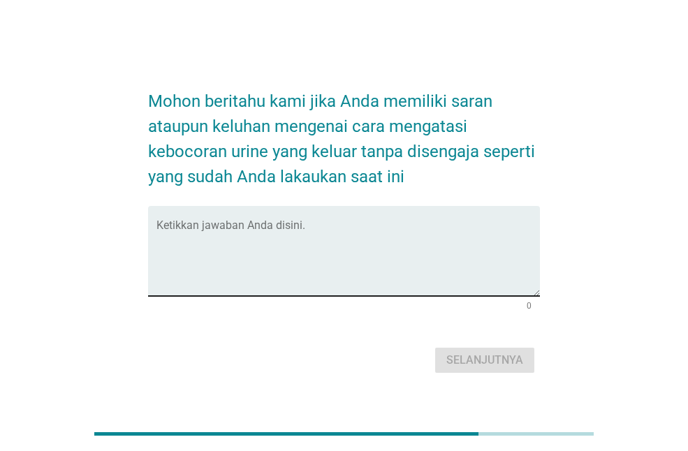
click at [290, 229] on textarea "Ketikkan jawaban Anda disini." at bounding box center [347, 259] width 383 height 73
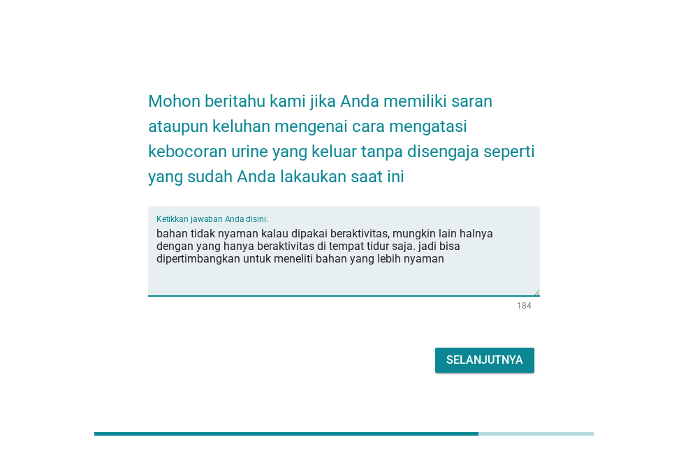
type textarea "bahan tidak nyaman kalau dipakai beraktivitas, mungkin lain halnya dengan yang …"
click at [485, 361] on div "Selanjutnya" at bounding box center [484, 360] width 77 height 17
